Goal: Transaction & Acquisition: Obtain resource

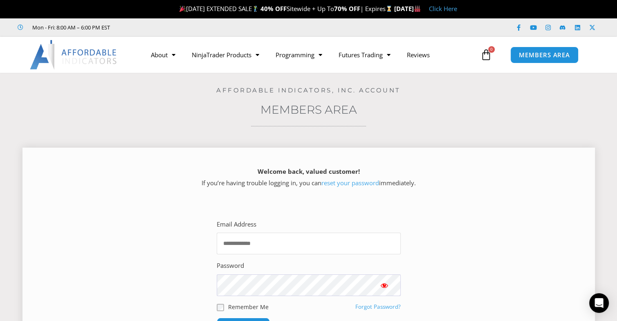
click at [288, 246] on input "Email Address" at bounding box center [309, 244] width 184 height 22
type input "**********"
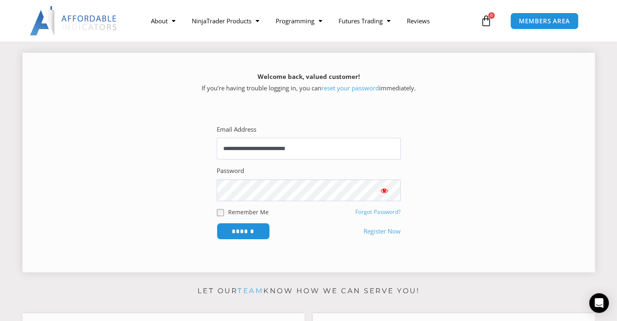
scroll to position [123, 0]
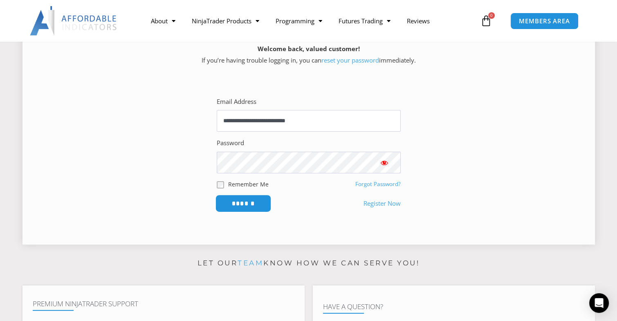
click at [253, 205] on input "******" at bounding box center [243, 204] width 56 height 18
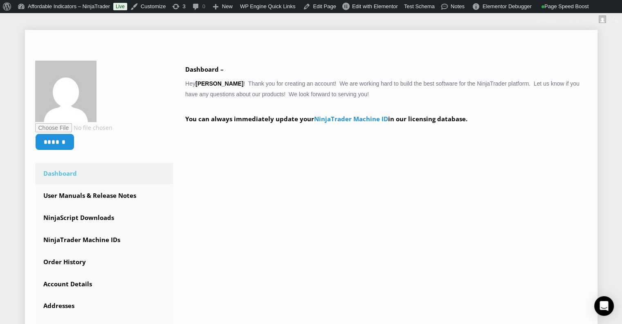
scroll to position [164, 0]
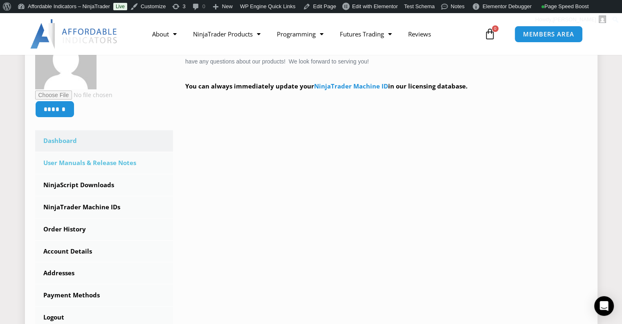
click at [92, 163] on link "User Manuals & Release Notes" at bounding box center [104, 162] width 138 height 21
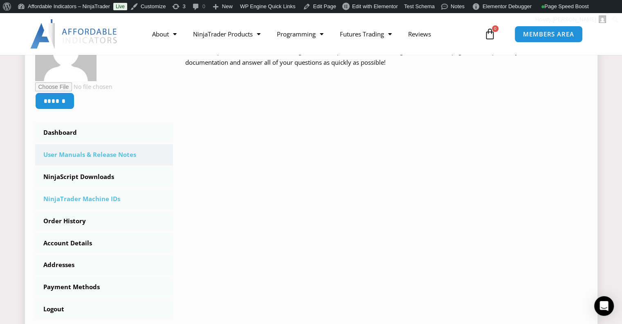
scroll to position [205, 0]
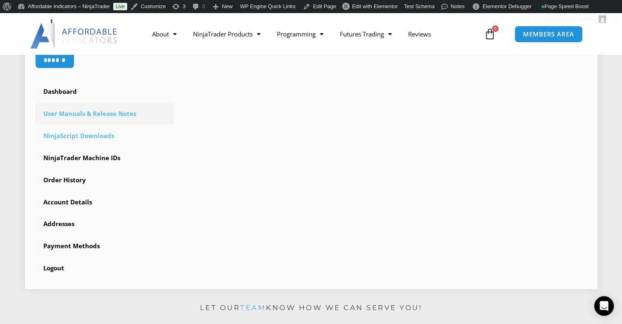
click at [92, 134] on link "NinjaScript Downloads" at bounding box center [104, 135] width 138 height 21
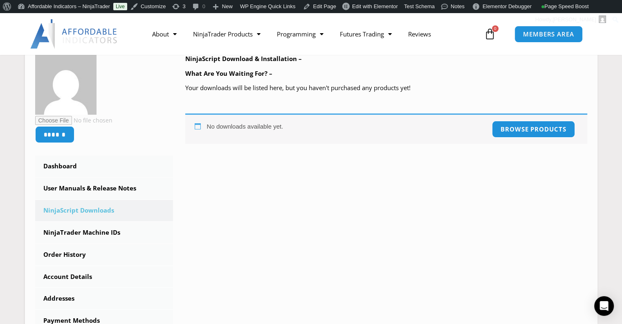
scroll to position [82, 0]
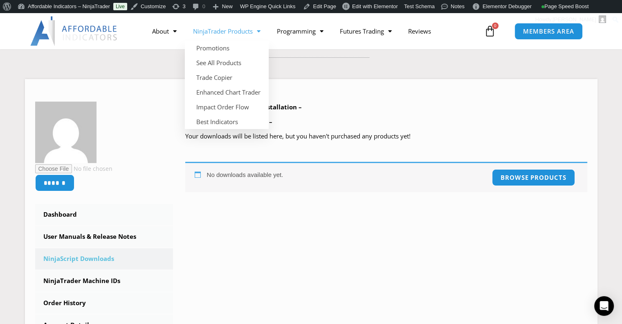
click at [225, 32] on link "NinjaTrader Products" at bounding box center [227, 31] width 84 height 19
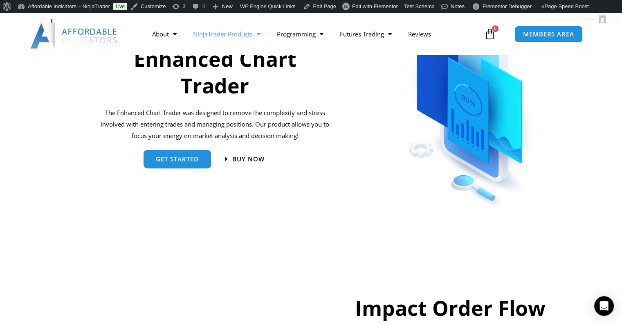
scroll to position [368, 0]
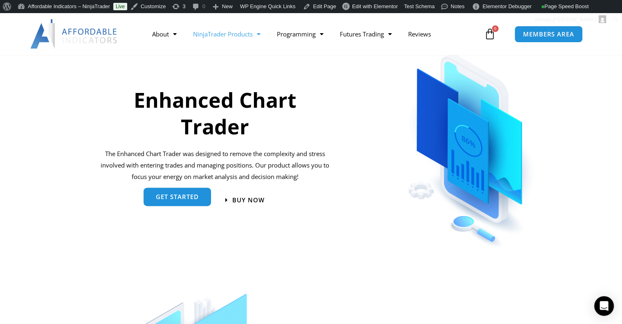
click at [176, 198] on span "get started" at bounding box center [177, 196] width 43 height 6
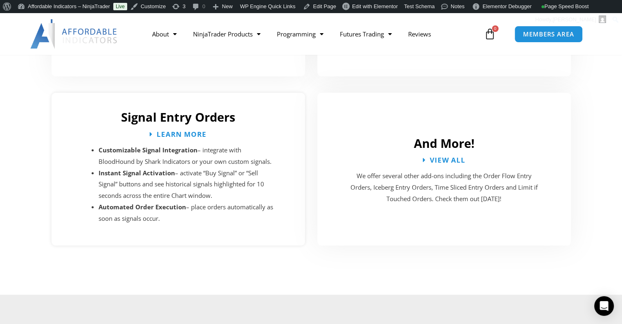
scroll to position [1677, 0]
